Goal: Task Accomplishment & Management: Use online tool/utility

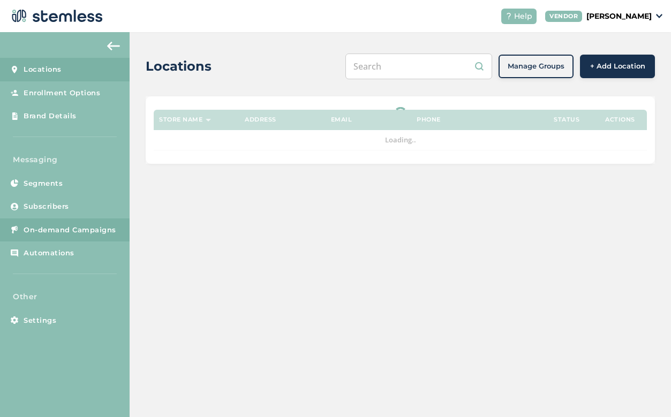
click at [87, 226] on span "On-demand Campaigns" at bounding box center [70, 230] width 93 height 11
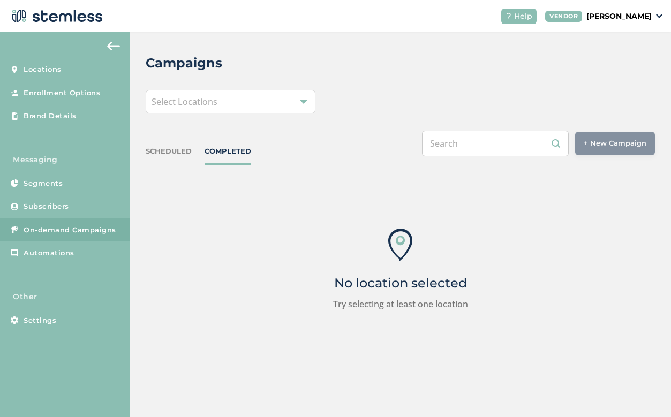
click at [280, 104] on div "Select Locations" at bounding box center [231, 102] width 170 height 24
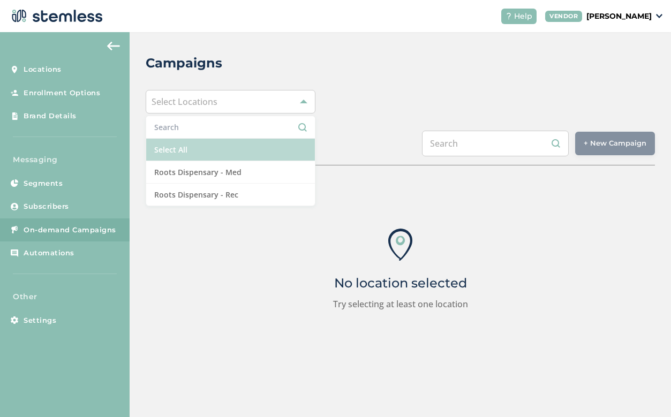
click at [253, 156] on li "Select All" at bounding box center [230, 150] width 169 height 23
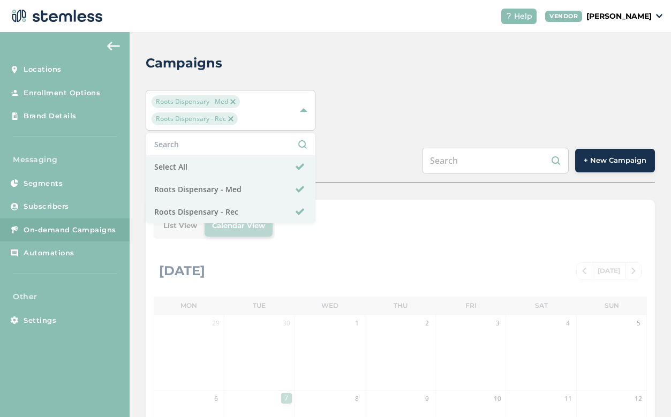
click at [599, 155] on button "+ New Campaign" at bounding box center [615, 161] width 80 height 24
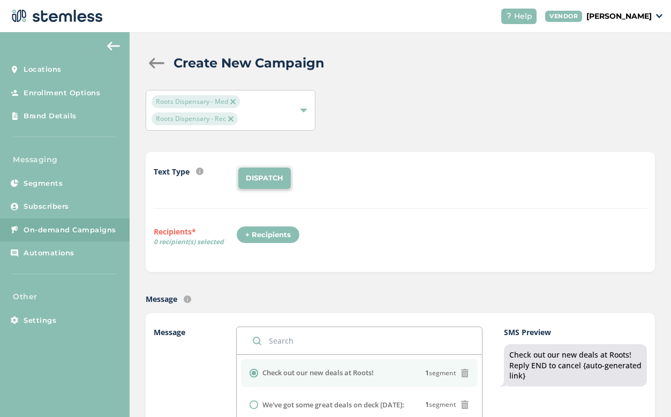
click at [279, 222] on div "Text Type SMS : A cost effective way to reach your customers. Send a intro text…" at bounding box center [400, 212] width 493 height 93
click at [272, 232] on div "+ Recipients" at bounding box center [268, 235] width 64 height 18
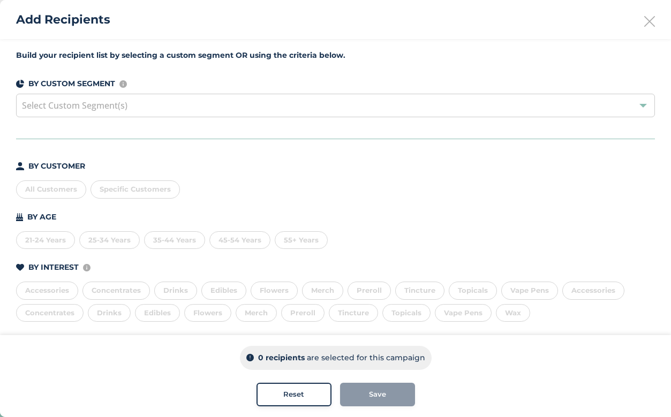
click at [67, 193] on div "All Customers" at bounding box center [51, 190] width 70 height 18
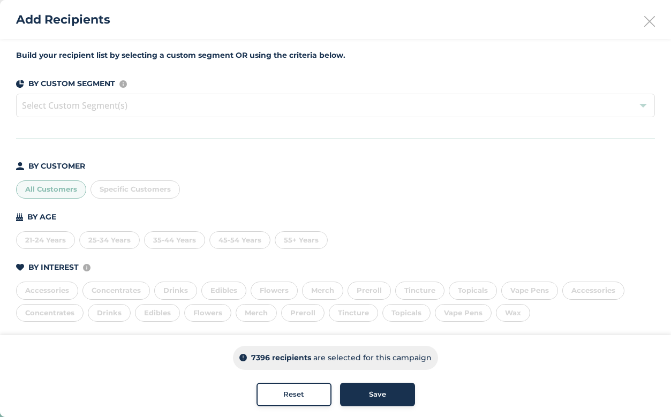
click at [364, 395] on div "Save" at bounding box center [378, 394] width 58 height 11
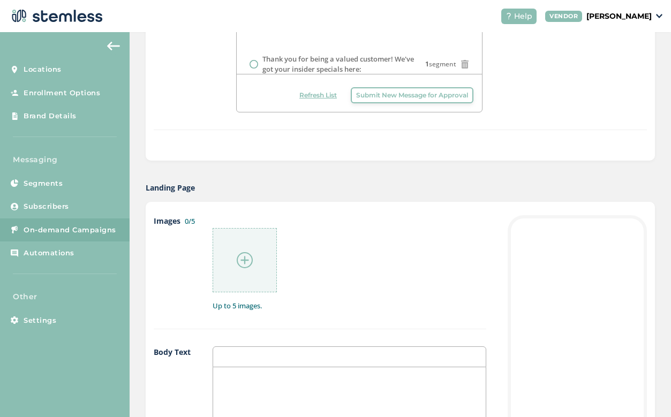
scroll to position [449, 0]
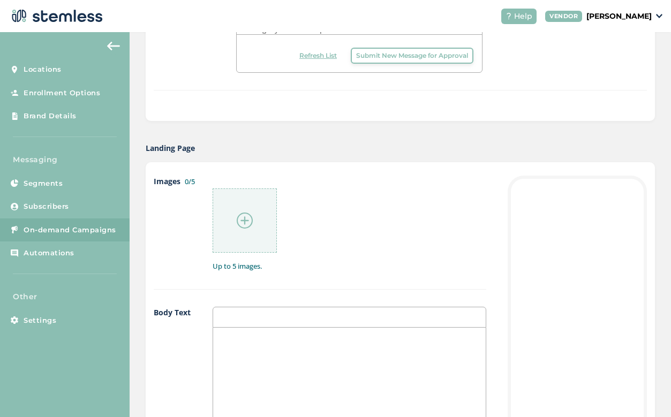
click at [245, 205] on div at bounding box center [245, 221] width 64 height 64
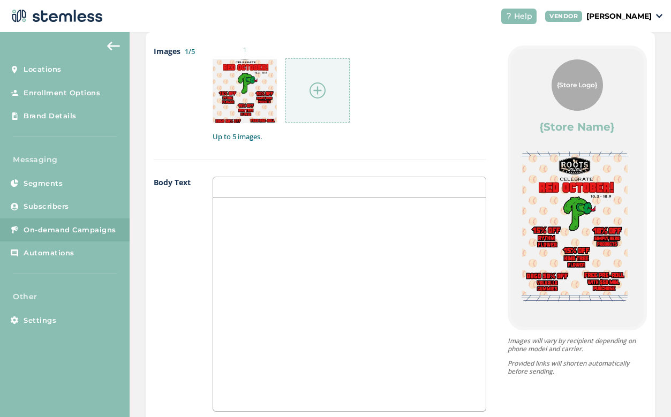
scroll to position [582, 0]
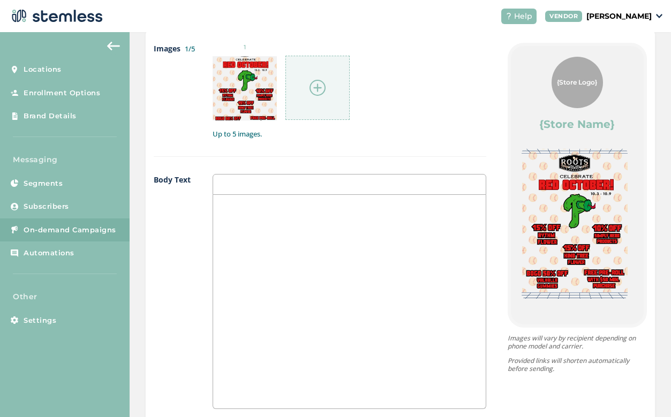
click at [369, 246] on div at bounding box center [349, 302] width 273 height 214
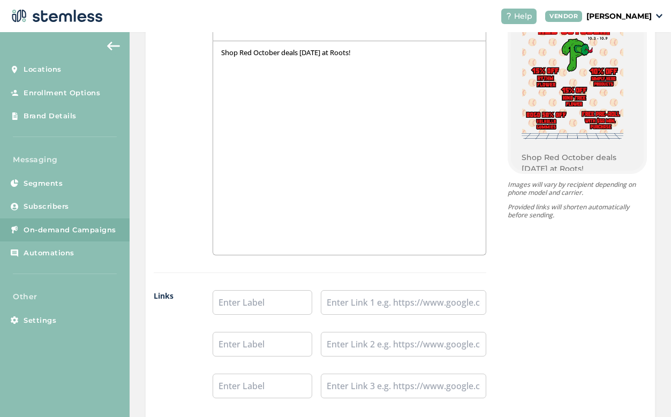
scroll to position [743, 0]
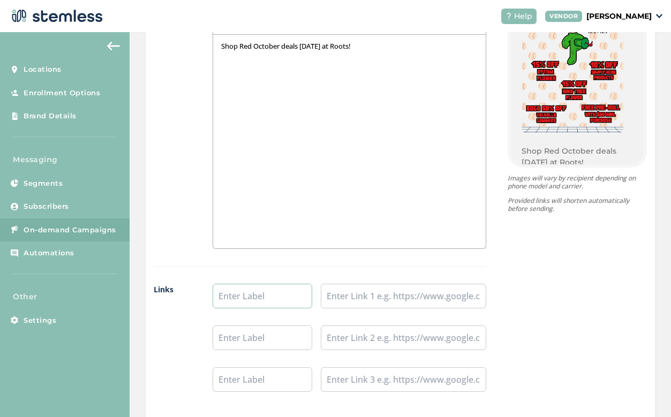
click at [243, 296] on input "text" at bounding box center [263, 296] width 100 height 25
type input "Shop Rec"
type input "Shop Med"
click at [390, 298] on input "text" at bounding box center [404, 296] width 166 height 25
paste input "[URL][DOMAIN_NAME]"
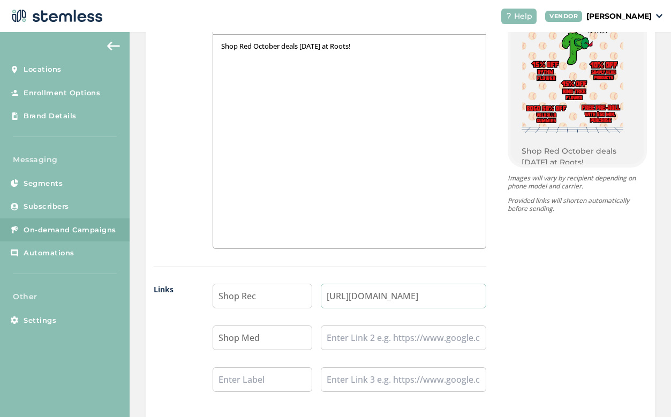
type input "[URL][DOMAIN_NAME]"
click at [395, 331] on input "text" at bounding box center [404, 338] width 166 height 25
paste input "[URL][DOMAIN_NAME]"
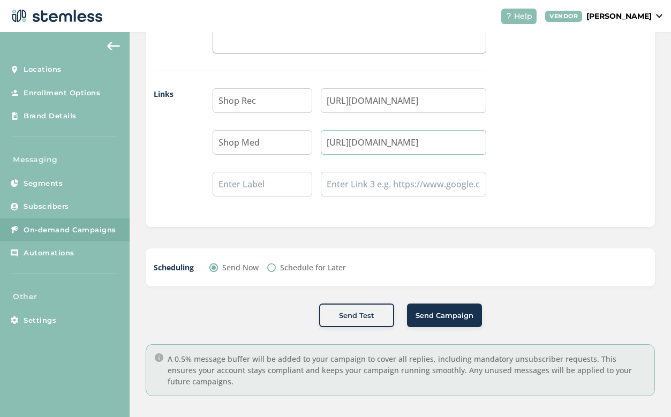
scroll to position [938, 0]
type input "[URL][DOMAIN_NAME]"
click at [271, 266] on input "Schedule for Later" at bounding box center [271, 268] width 9 height 9
radio input "true"
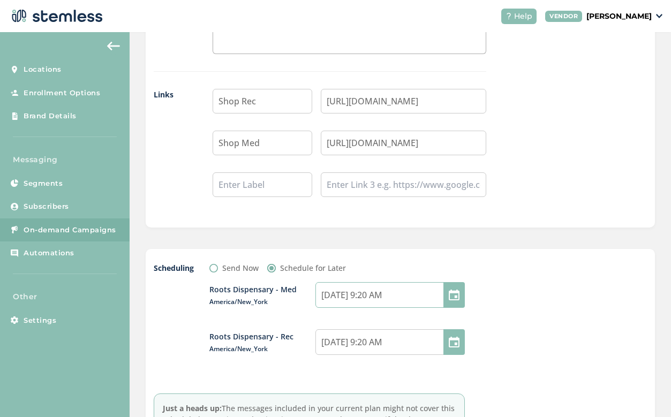
click at [378, 294] on input "[DATE] 9:20 AM" at bounding box center [390, 295] width 149 height 26
select select "9"
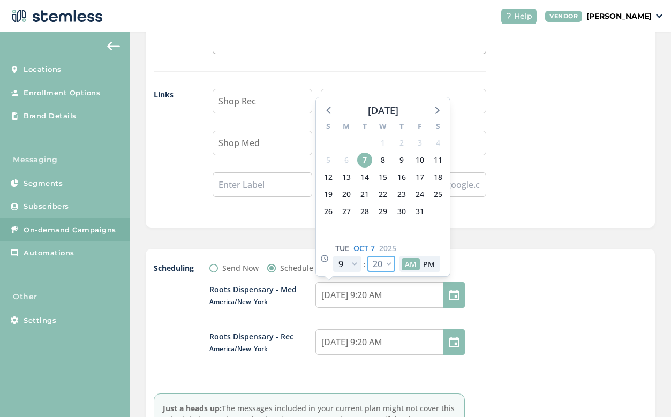
select select "30"
type input "[DATE] 9:30 AM"
select select "30"
click at [503, 265] on div at bounding box center [566, 366] width 161 height 206
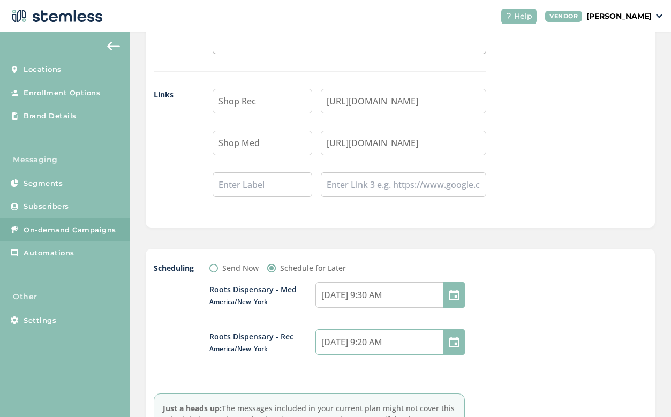
click at [377, 341] on input "[DATE] 9:20 AM" at bounding box center [390, 342] width 149 height 26
select select "9"
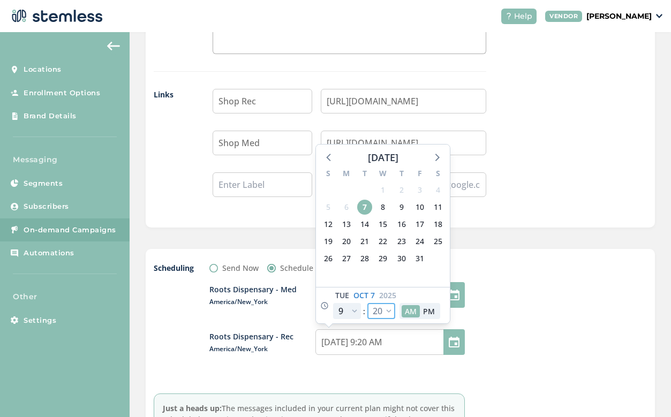
select select "30"
type input "[DATE] 9:30 AM"
select select "30"
click at [504, 321] on div at bounding box center [566, 366] width 161 height 206
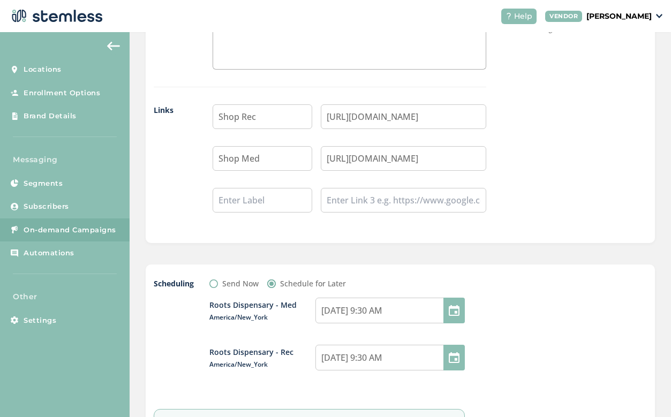
scroll to position [921, 0]
click at [213, 283] on input "Send Now" at bounding box center [213, 284] width 9 height 9
radio input "true"
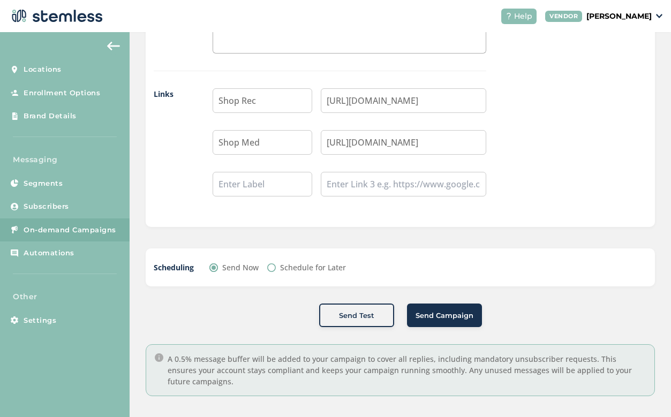
scroll to position [938, 0]
click at [445, 314] on span "Send Campaign" at bounding box center [445, 316] width 58 height 11
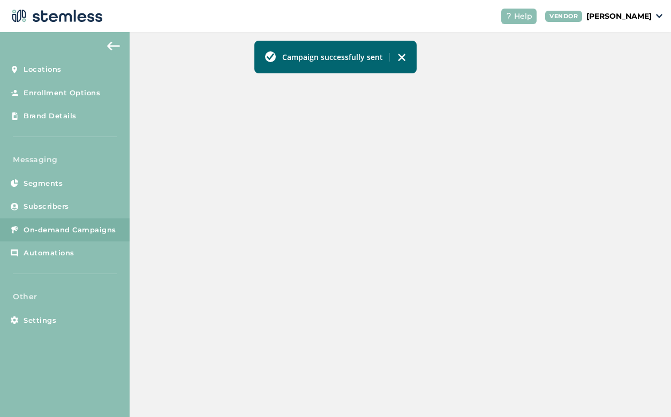
scroll to position [310, 0]
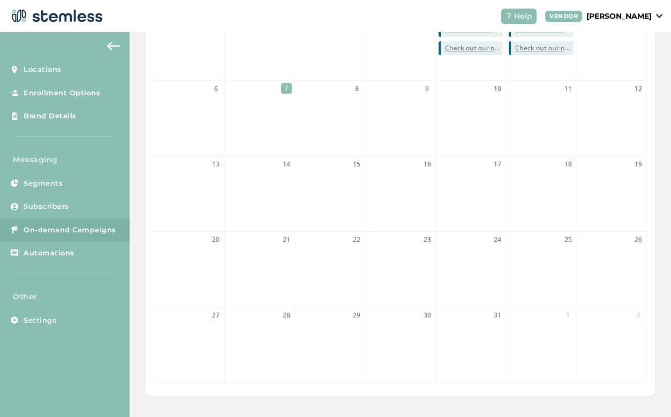
drag, startPoint x: 460, startPoint y: 202, endPoint x: 451, endPoint y: 201, distance: 9.1
click at [451, 201] on li "17" at bounding box center [471, 193] width 70 height 75
click at [322, 1] on header "Help VENDOR [PERSON_NAME]" at bounding box center [335, 16] width 671 height 32
